Goal: Information Seeking & Learning: Learn about a topic

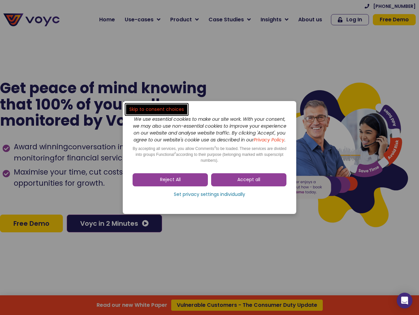
click at [249, 183] on span "Accept all" at bounding box center [249, 179] width 23 height 7
click at [170, 183] on div "Skip to consent choices We use essential cookies to make our site work. With yo…" at bounding box center [209, 157] width 419 height 315
click at [210, 198] on div "Skip to consent choices We use essential cookies to make our site work. With yo…" at bounding box center [209, 157] width 419 height 315
